Goal: Transaction & Acquisition: Purchase product/service

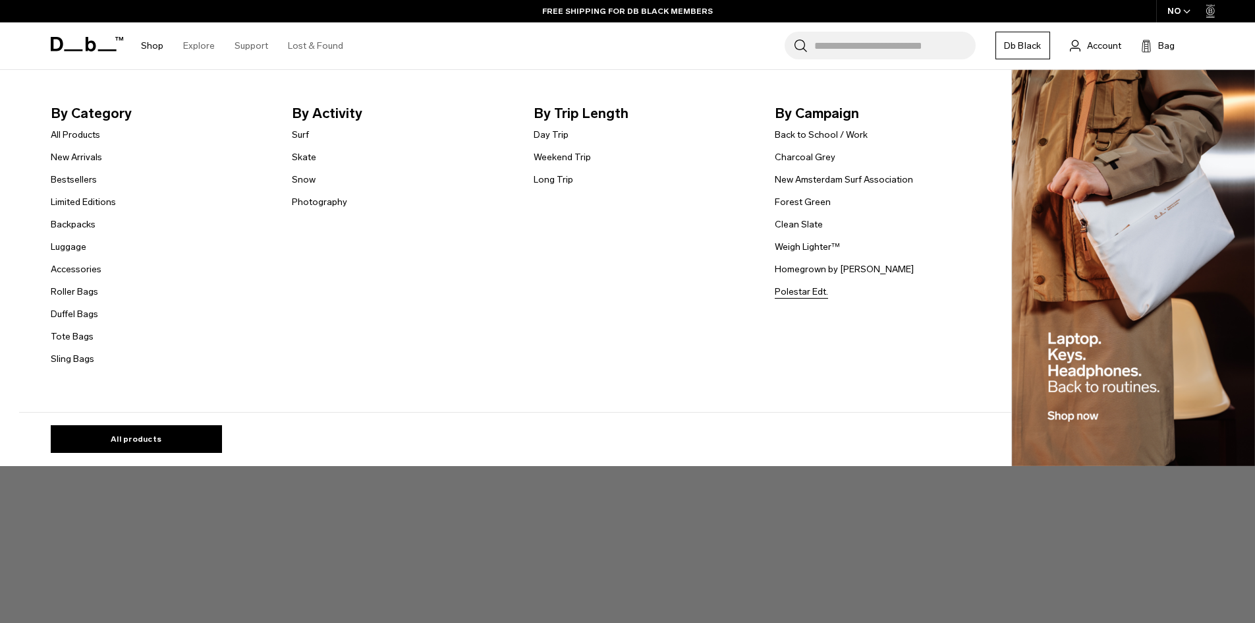
click at [818, 296] on link "Polestar Edt." at bounding box center [801, 292] width 53 height 14
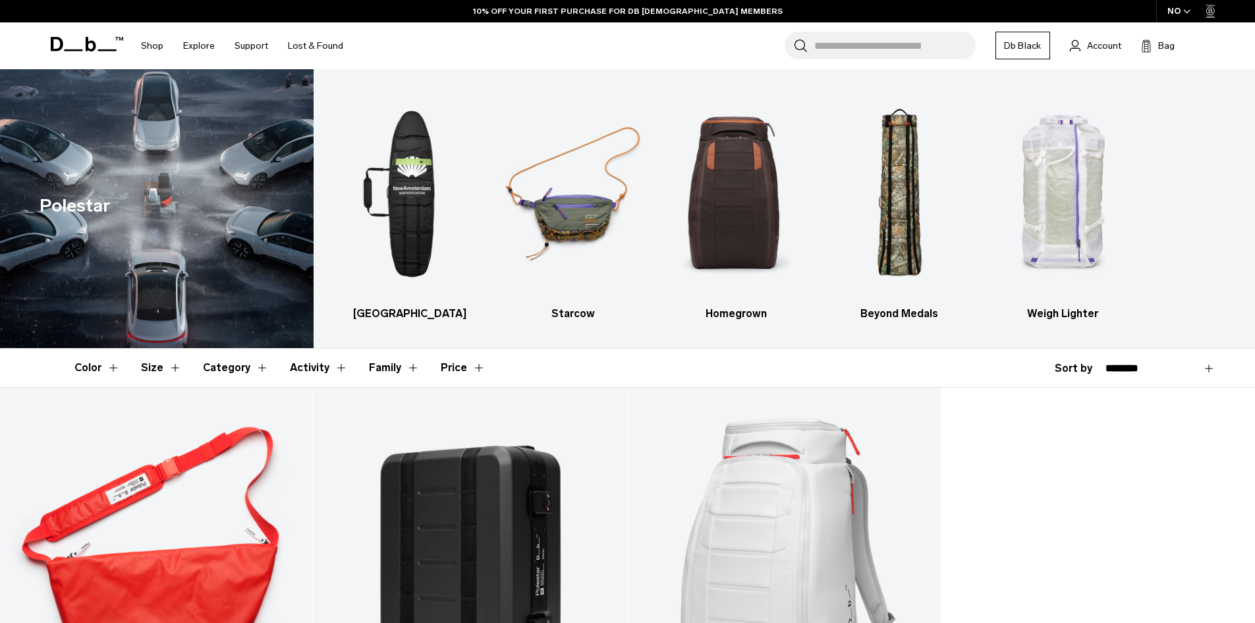
click at [1007, 472] on div "Sold Out Ramverk Pro Sling Bag 20L 1.199 NOK 4.3 star rating 46 Reviews Sold Ou…" at bounding box center [627, 612] width 1255 height 451
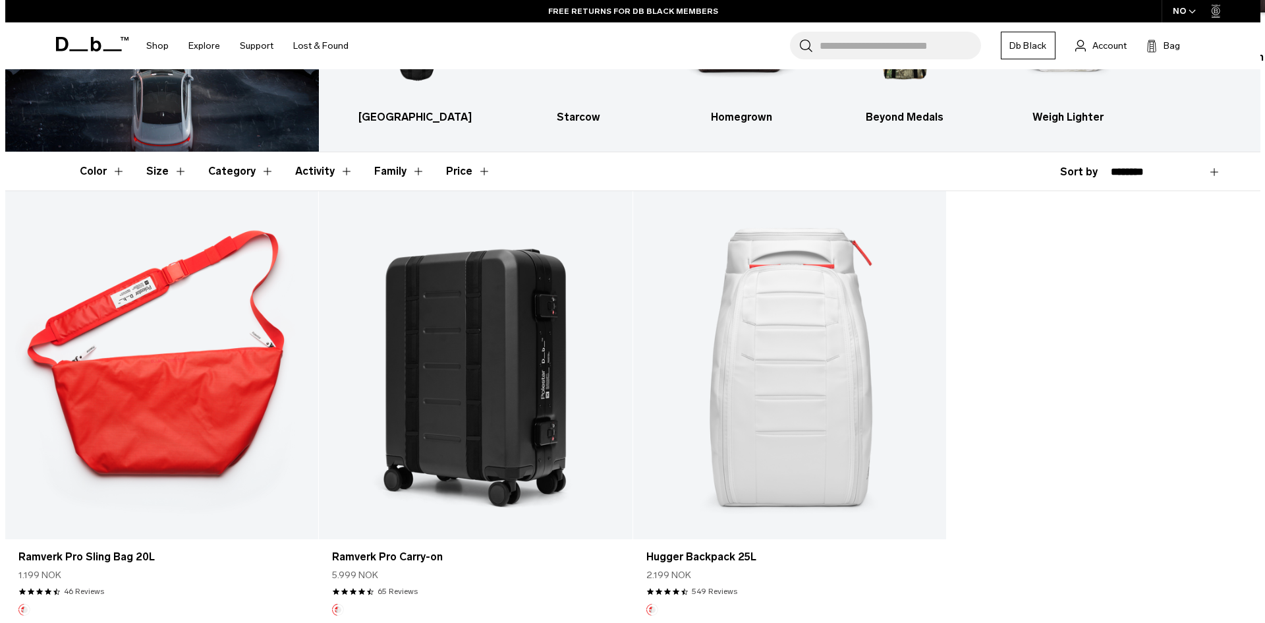
scroll to position [132, 0]
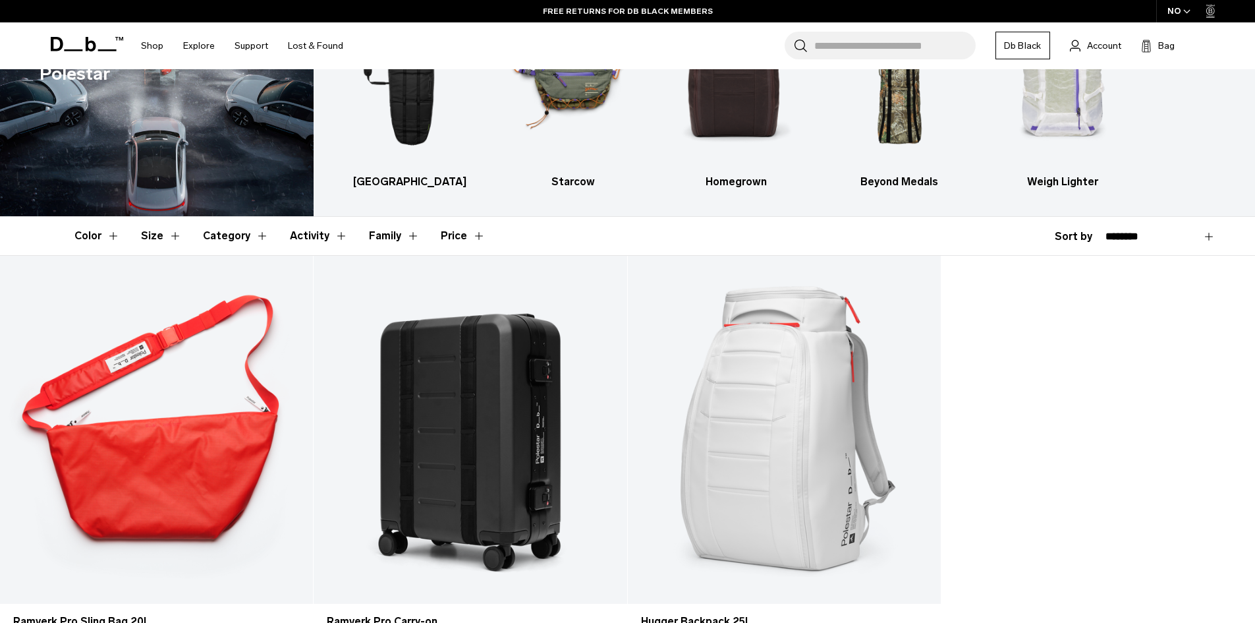
click at [1185, 12] on icon "button" at bounding box center [1186, 11] width 7 height 5
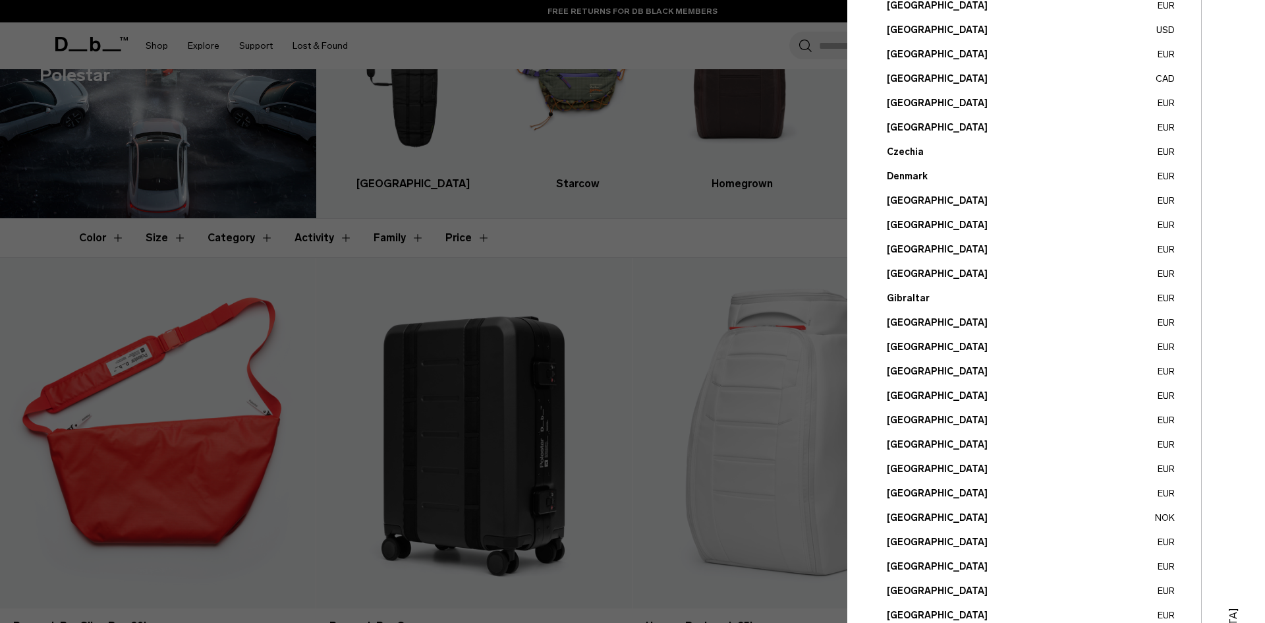
scroll to position [198, 0]
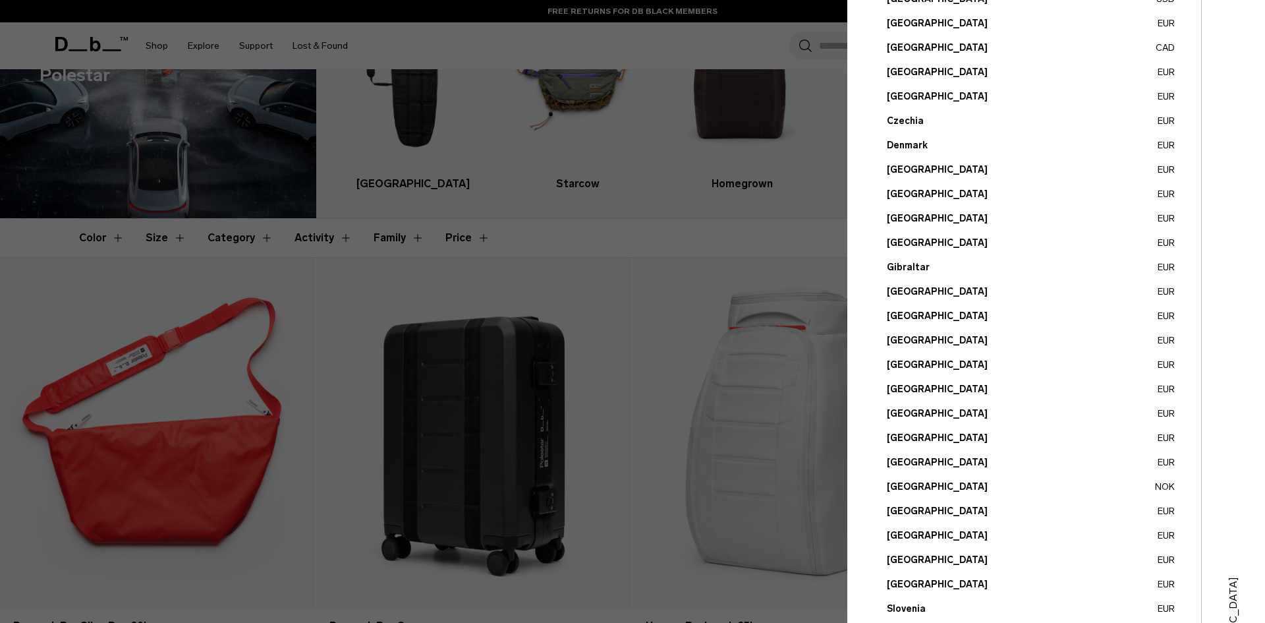
click at [914, 507] on button "Poland EUR" at bounding box center [1031, 511] width 288 height 14
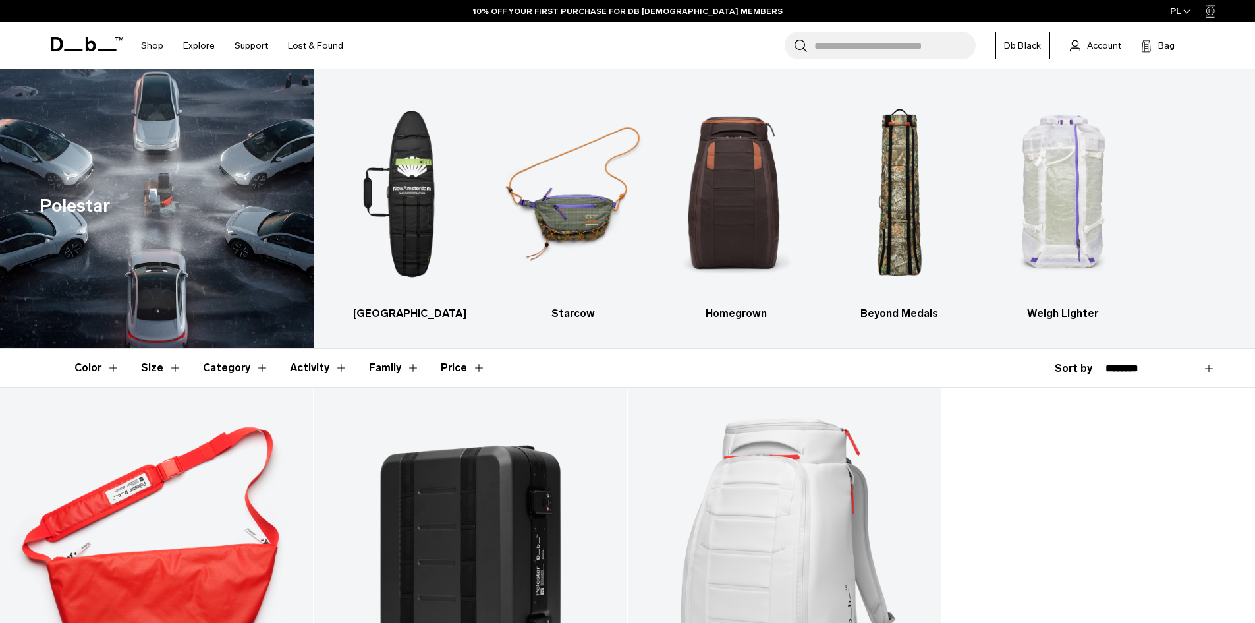
click at [206, 238] on img at bounding box center [157, 208] width 314 height 279
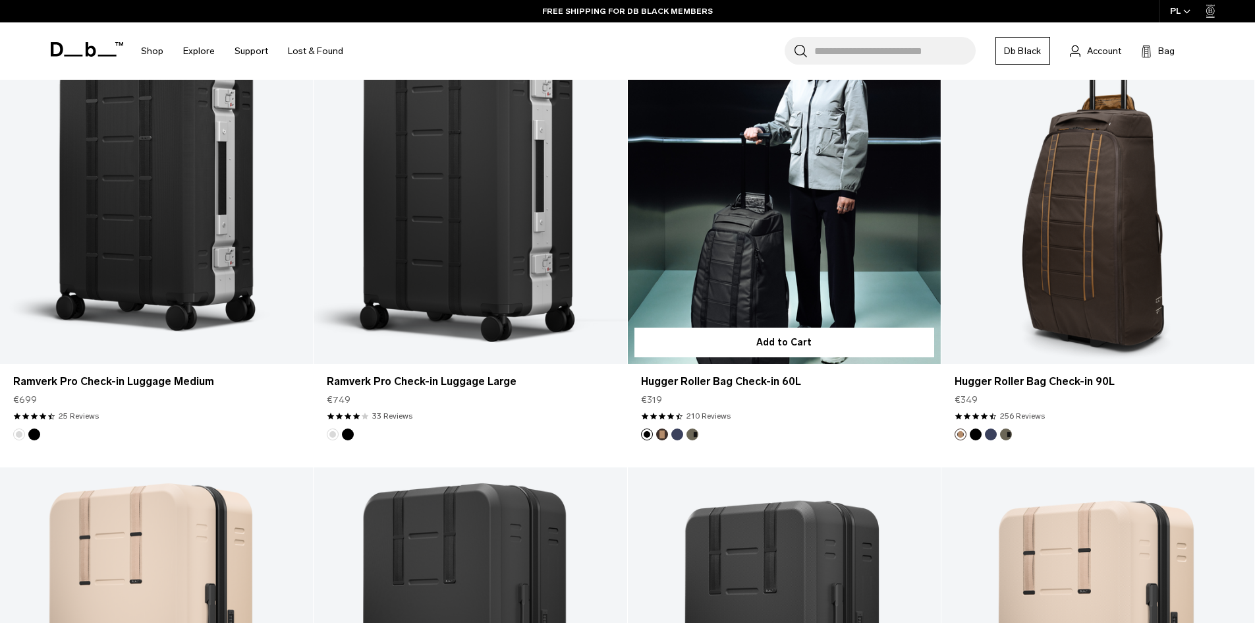
scroll to position [395, 0]
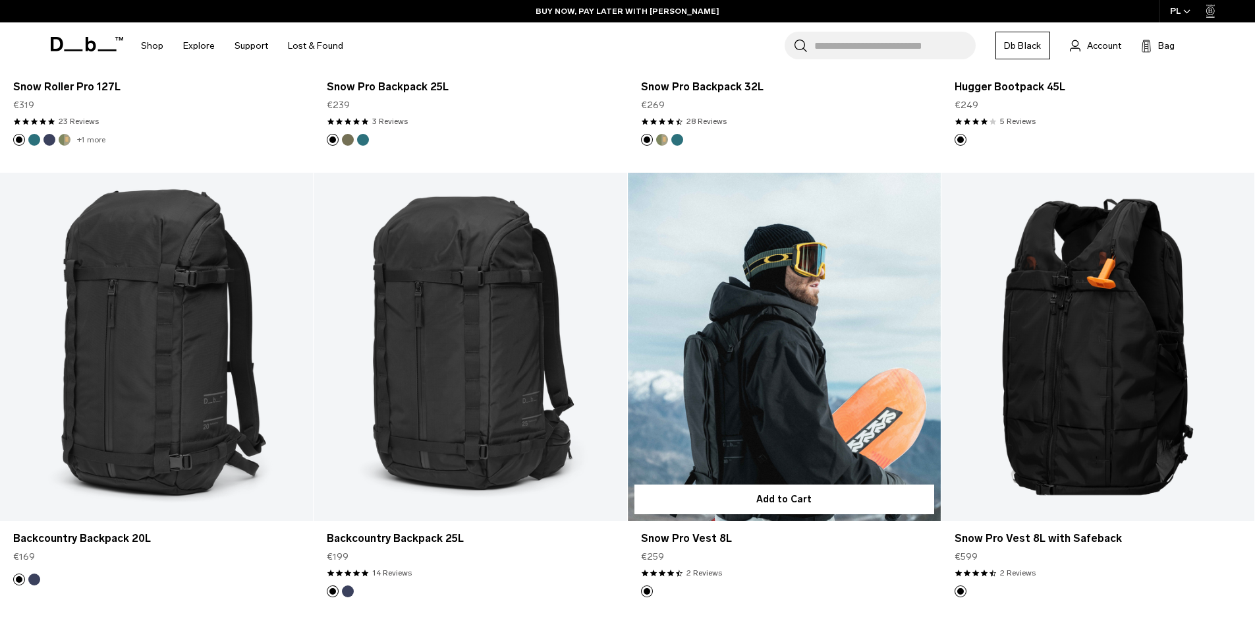
scroll to position [725, 0]
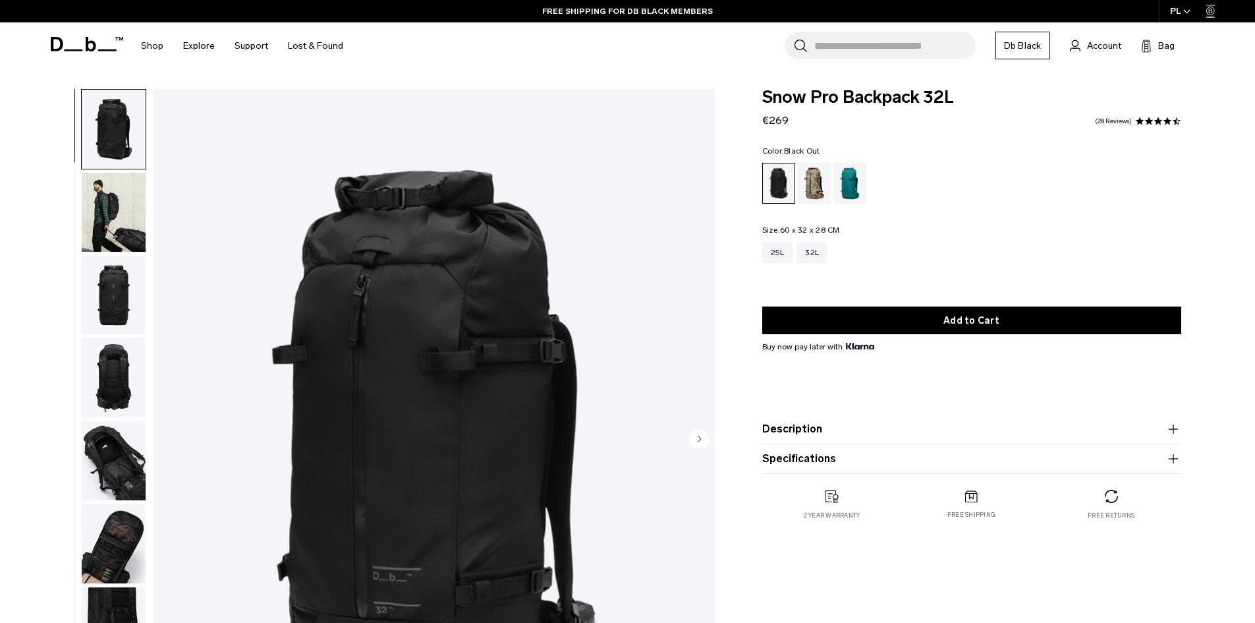
click at [125, 138] on img "button" at bounding box center [114, 129] width 64 height 79
click at [95, 200] on img "button" at bounding box center [114, 212] width 64 height 79
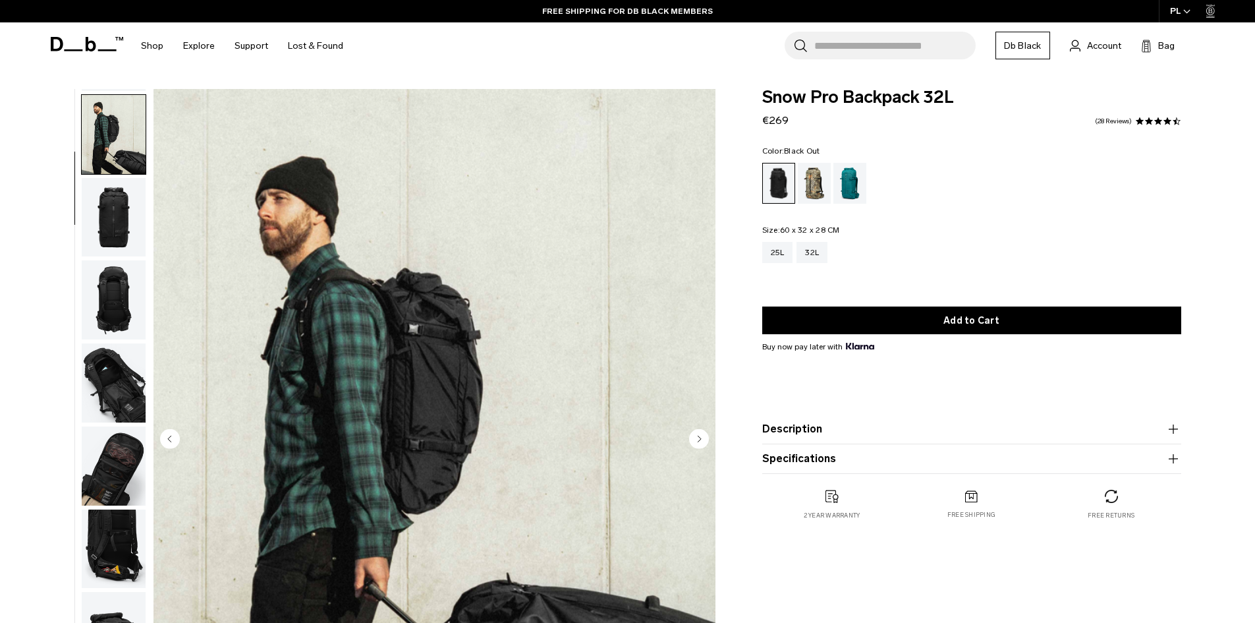
scroll to position [83, 0]
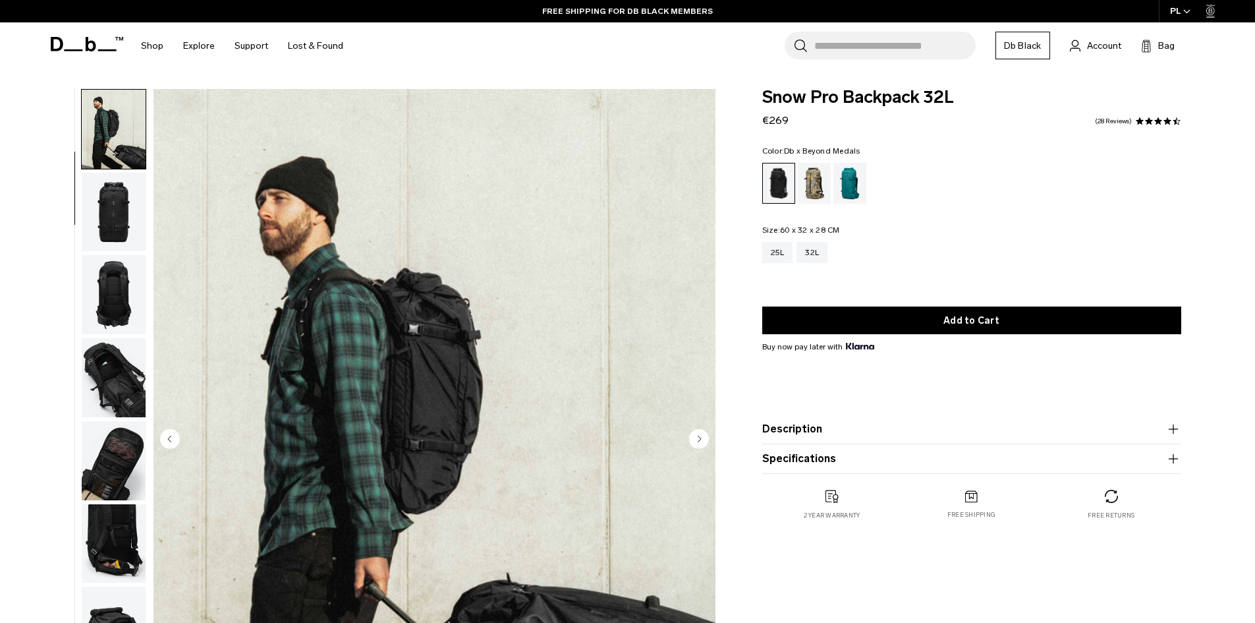
click at [818, 198] on div "Db x Beyond Medals" at bounding box center [815, 183] width 34 height 41
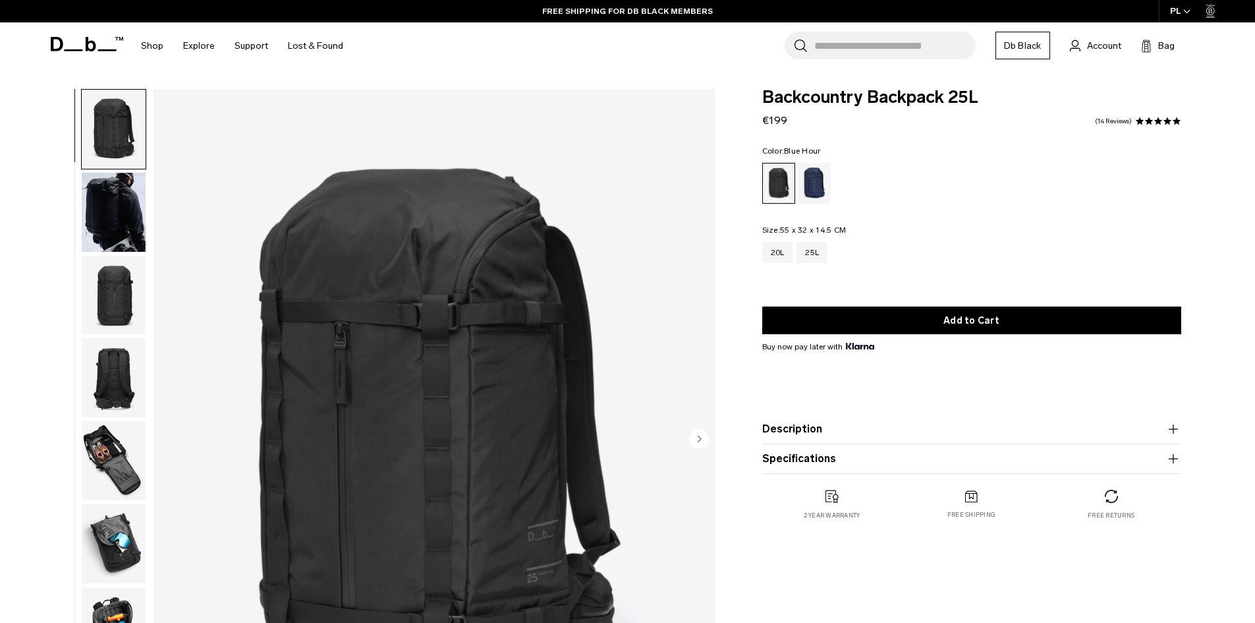
click at [802, 190] on div "Blue Hour" at bounding box center [815, 183] width 34 height 41
click at [824, 186] on div "Blue Hour" at bounding box center [815, 183] width 34 height 41
click at [817, 186] on div "Blue Hour" at bounding box center [815, 183] width 34 height 41
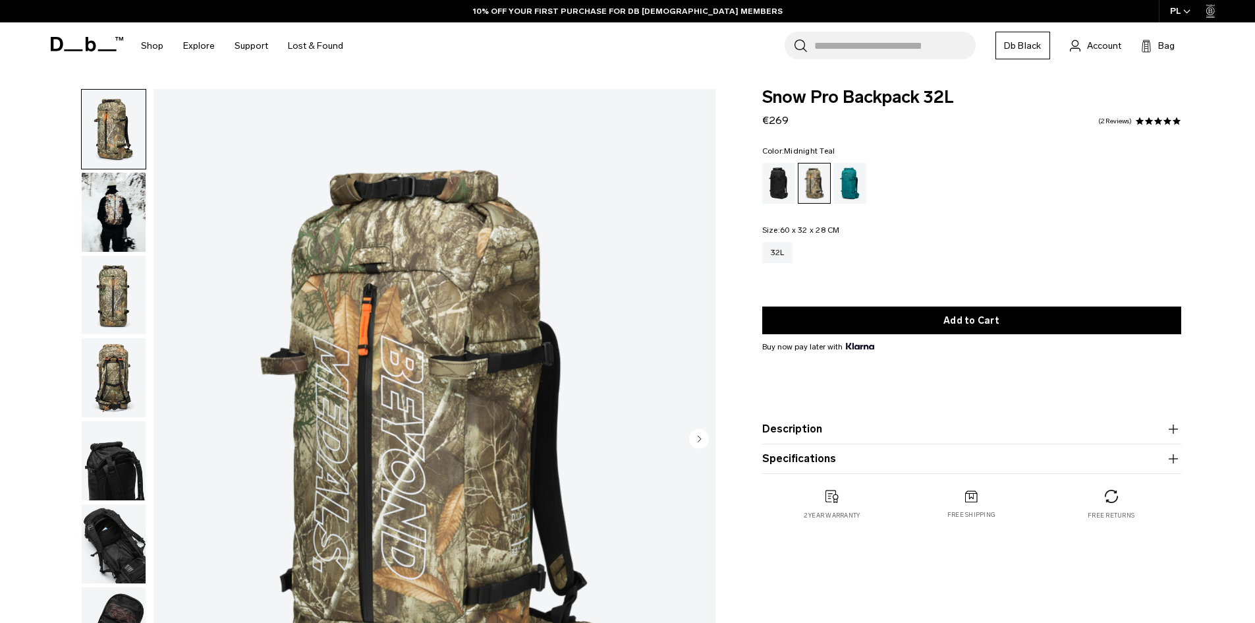
click at [851, 179] on div "Midnight Teal" at bounding box center [850, 183] width 34 height 41
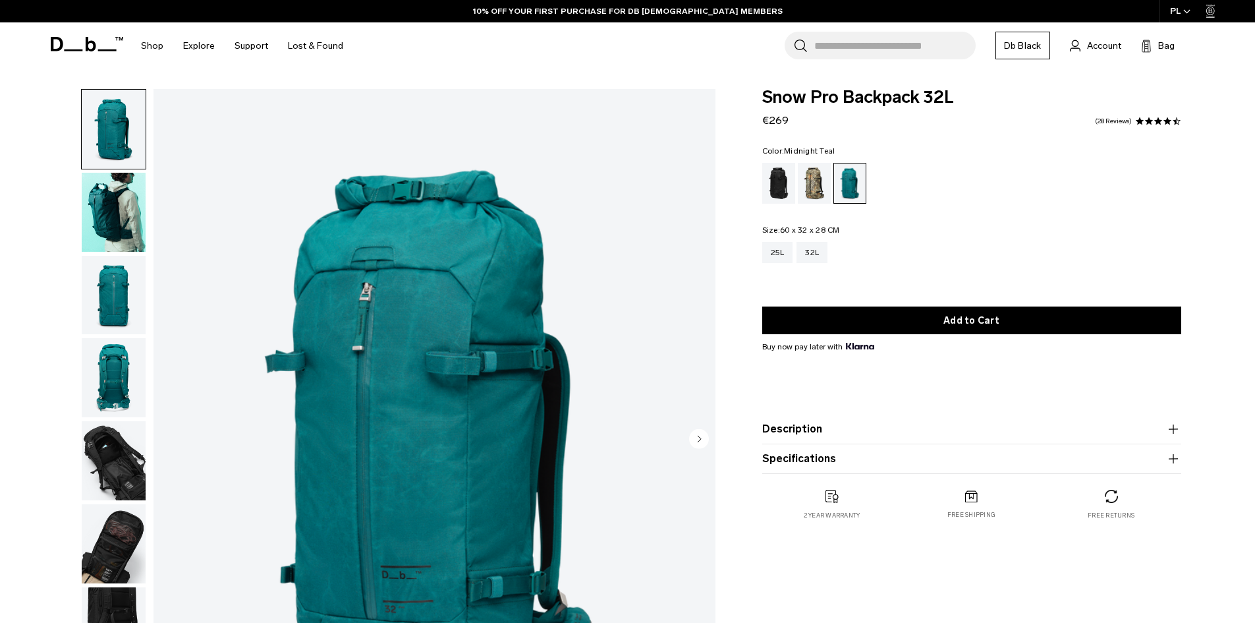
click at [136, 300] on img "button" at bounding box center [114, 295] width 64 height 79
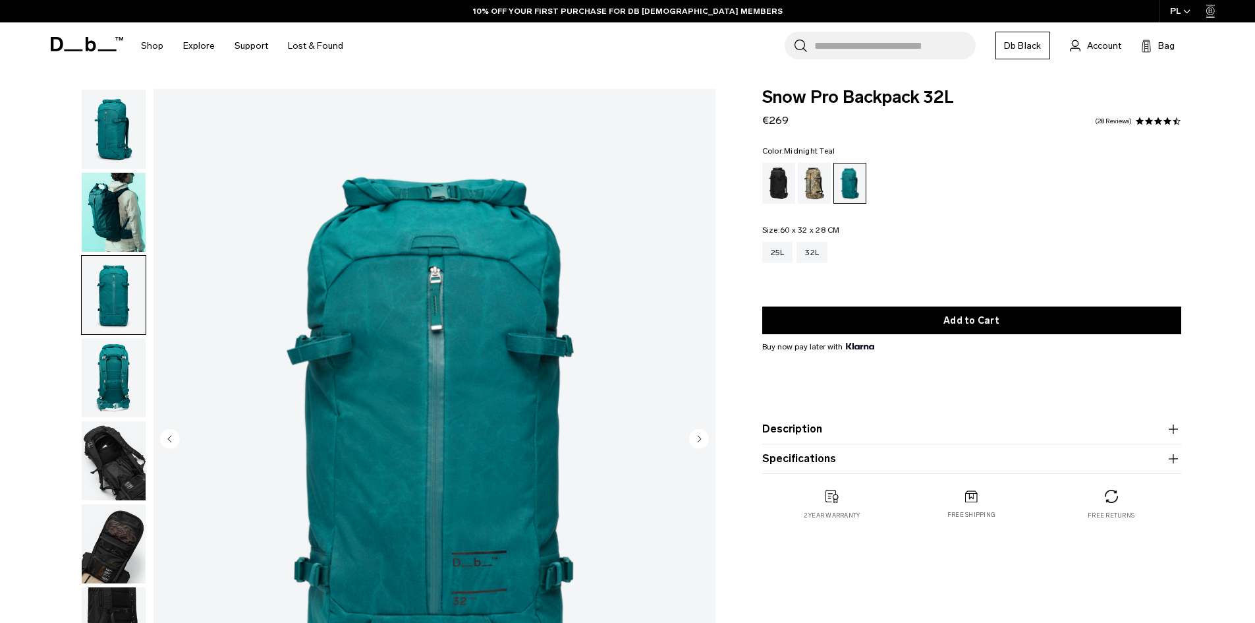
click at [119, 456] on img "button" at bounding box center [114, 460] width 64 height 79
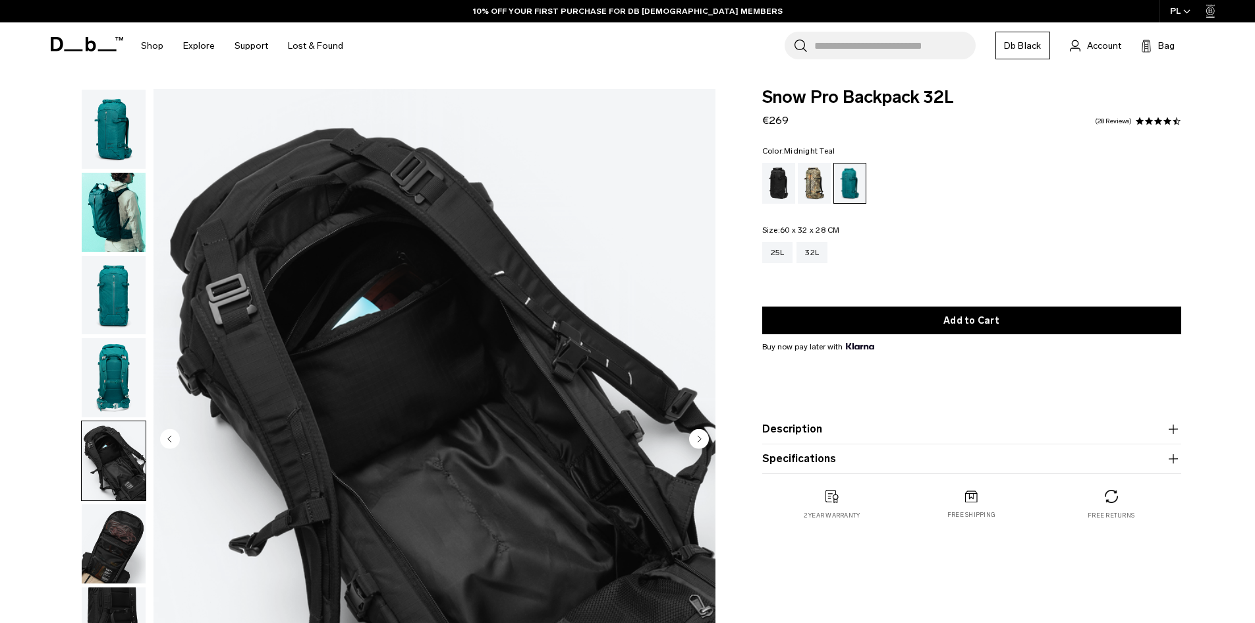
click at [132, 530] on img "button" at bounding box center [114, 543] width 64 height 79
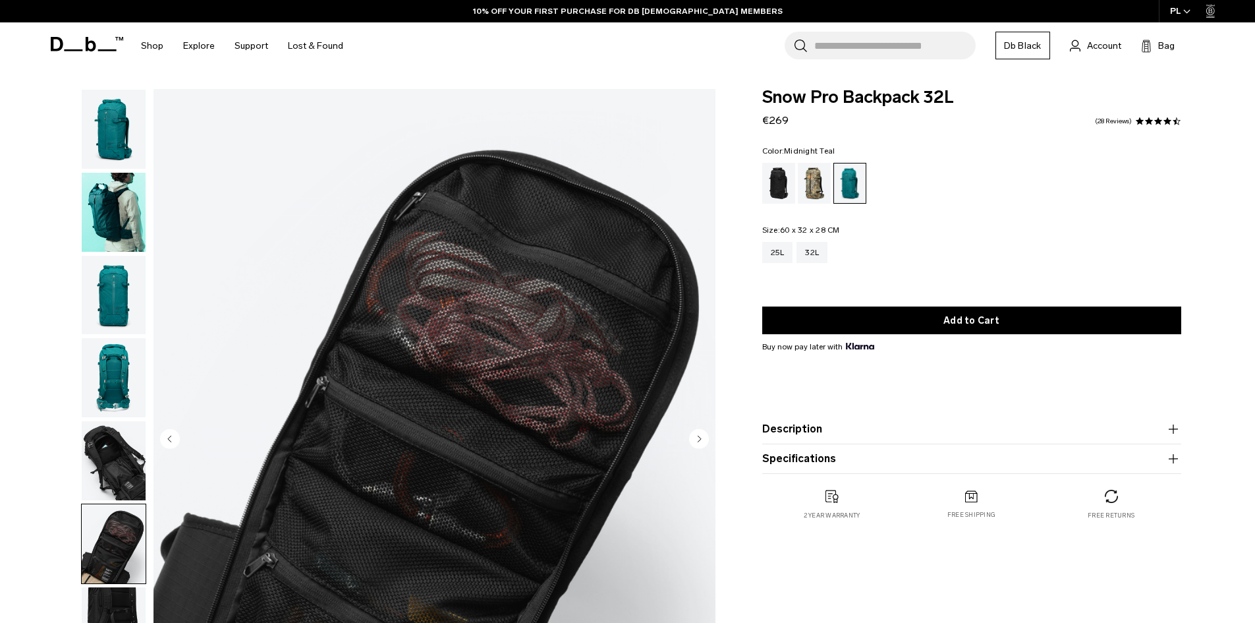
scroll to position [66, 0]
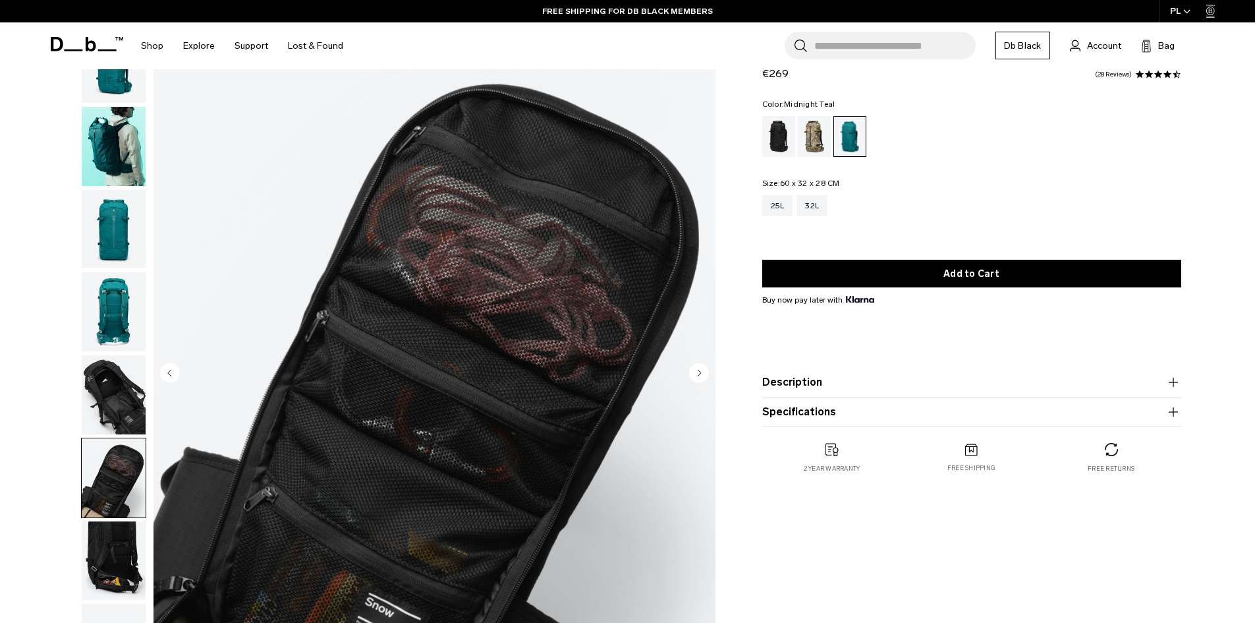
click at [115, 526] on img "button" at bounding box center [114, 560] width 64 height 79
